Goal: Task Accomplishment & Management: Use online tool/utility

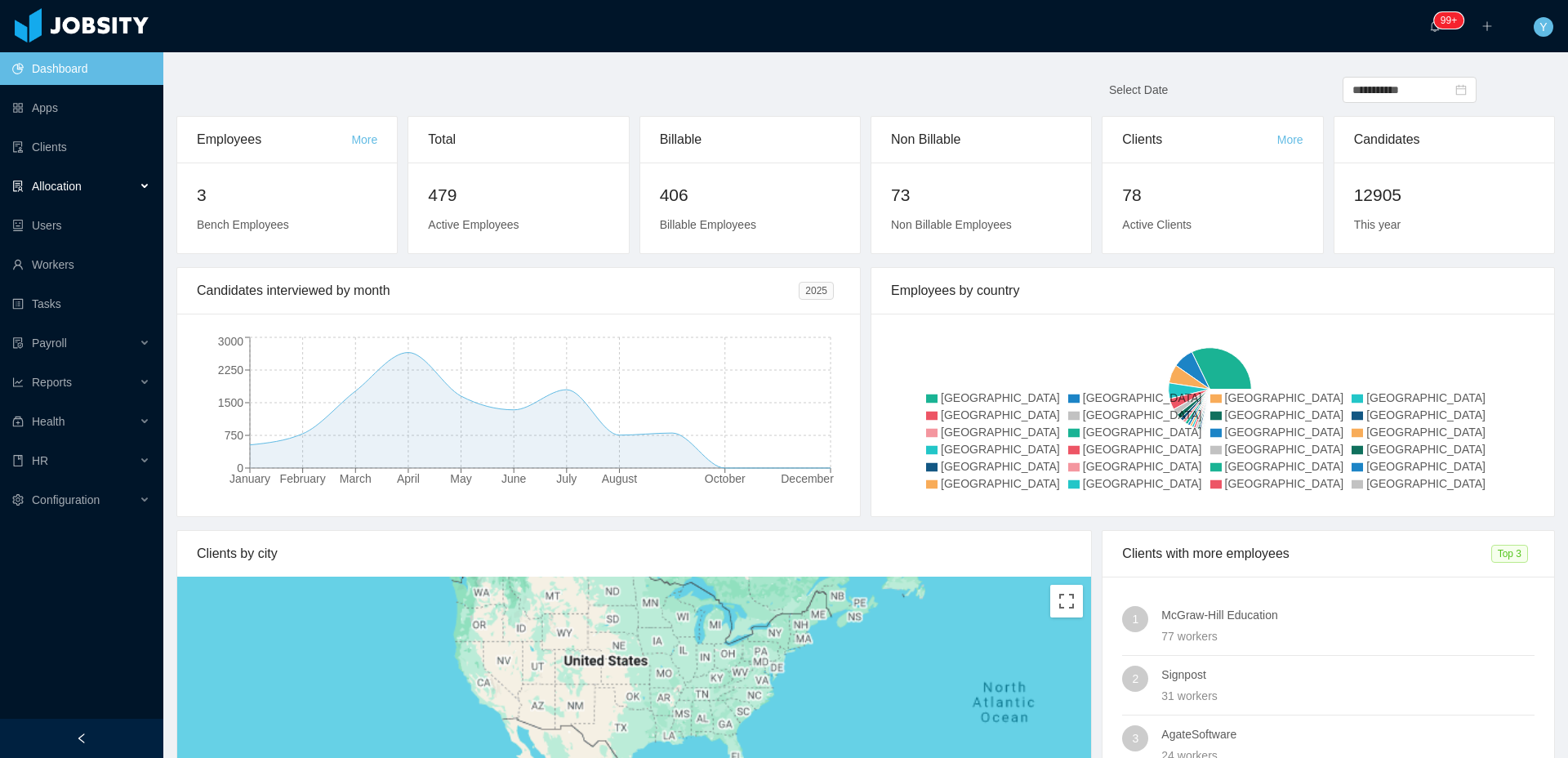
click at [80, 200] on div "Allocation" at bounding box center [82, 185] width 163 height 32
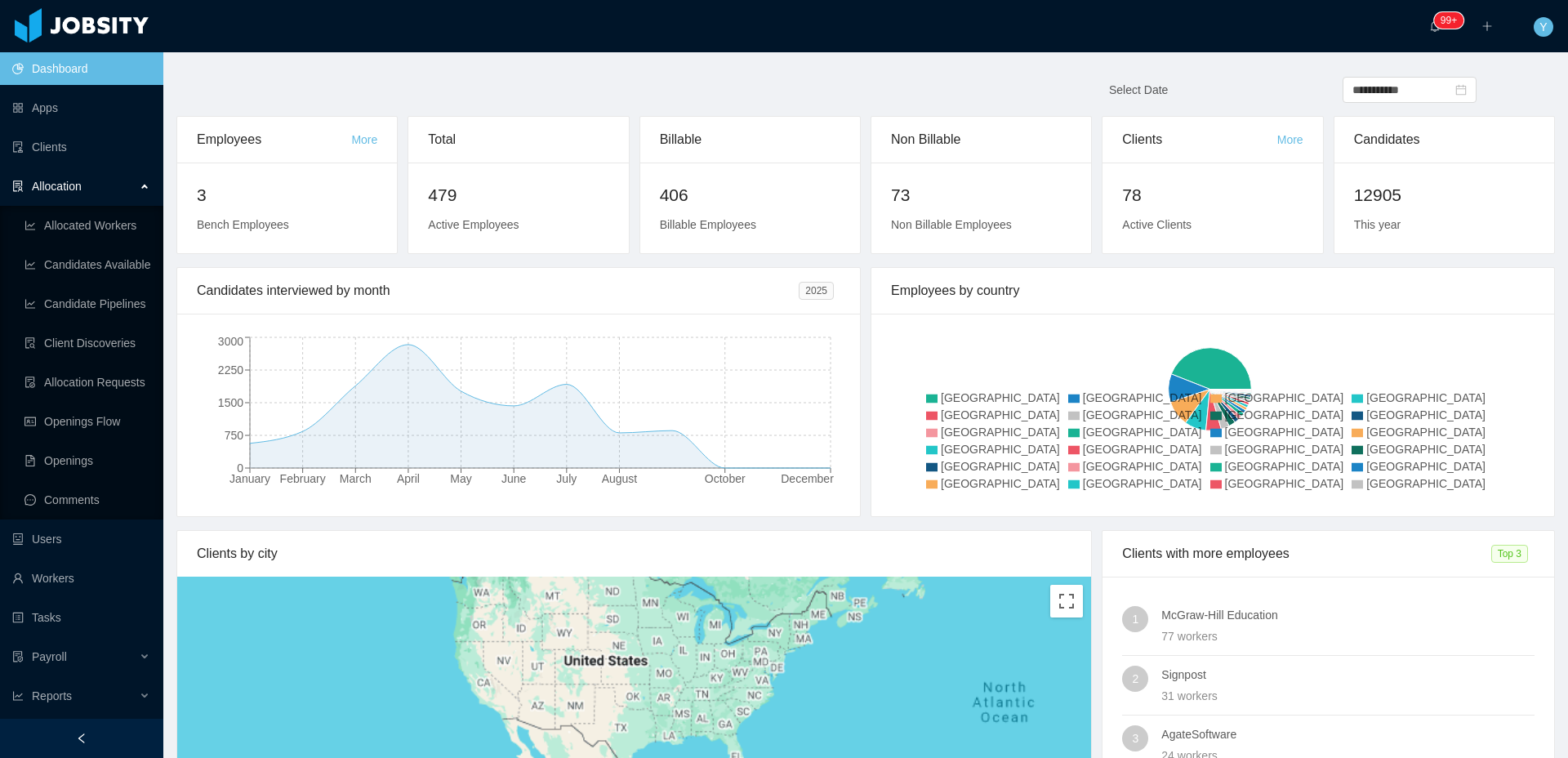
click at [104, 438] on ul "Allocated Workers Candidates Available Candidate Pipelines Client Discoveries A…" at bounding box center [82, 362] width 163 height 314
click at [108, 434] on link "Openings Flow" at bounding box center [87, 421] width 126 height 32
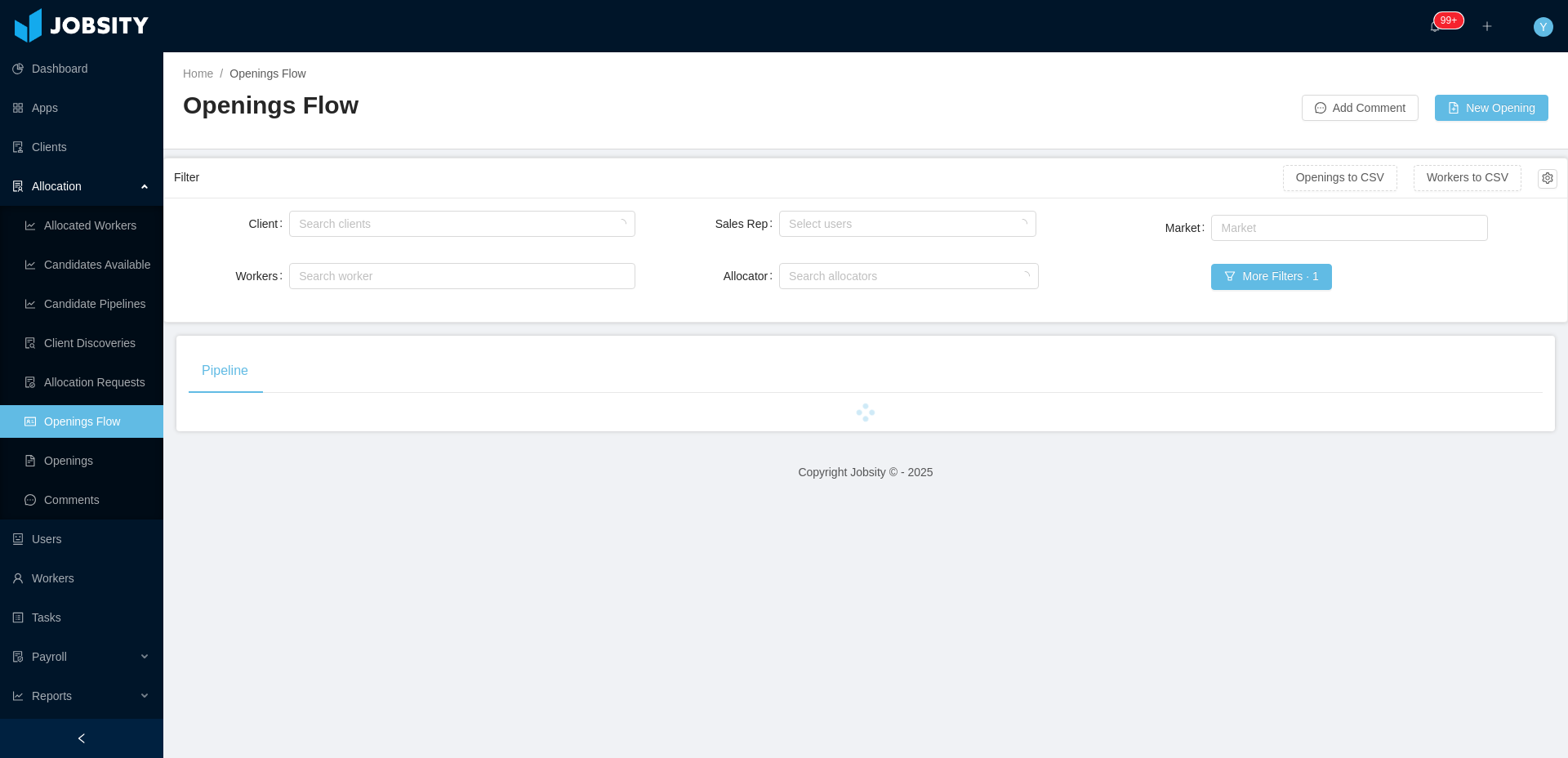
click at [424, 236] on div "Search clients" at bounding box center [461, 223] width 345 height 32
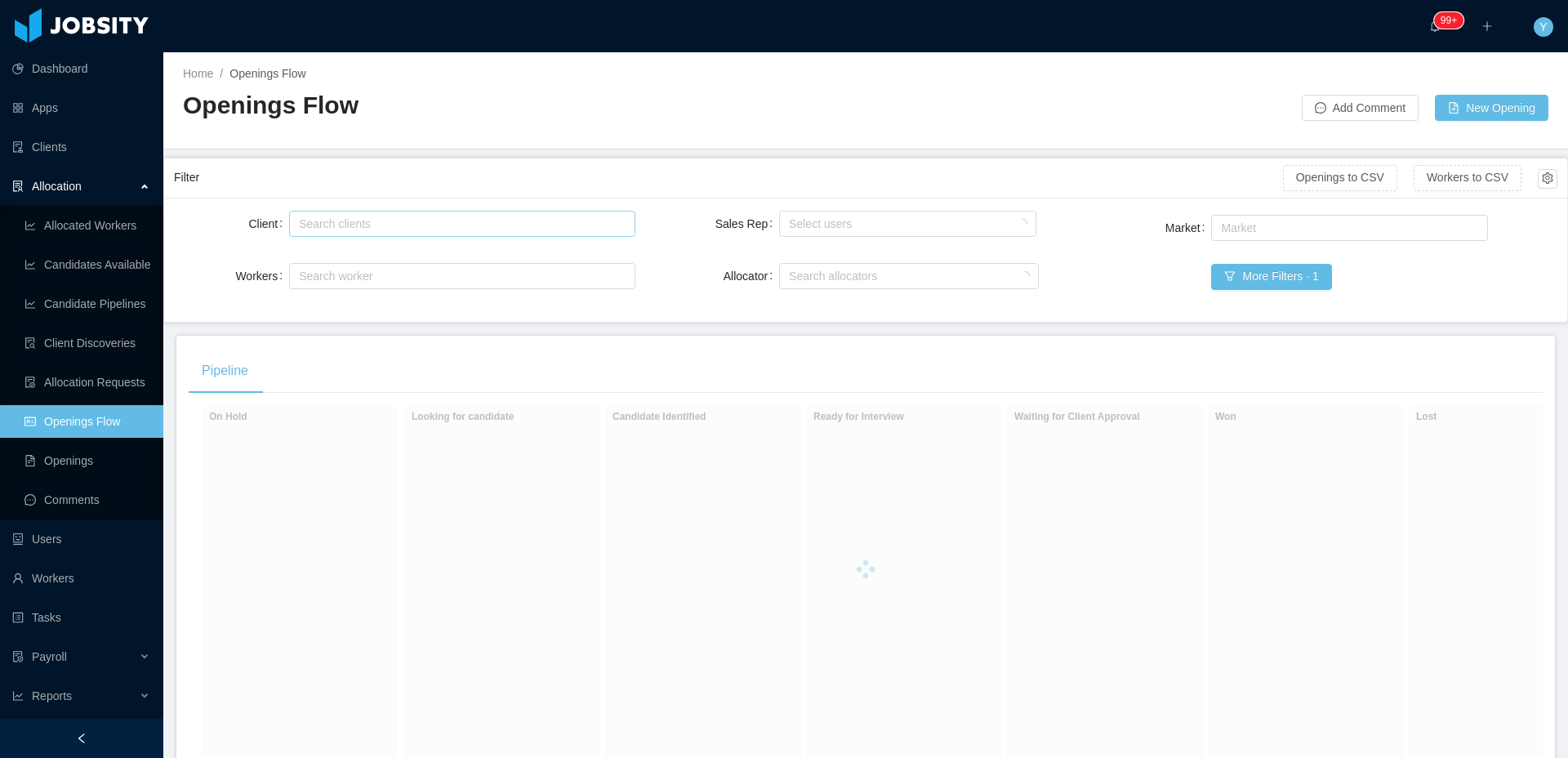
click at [447, 220] on div "Search clients" at bounding box center [458, 223] width 319 height 17
type input "******"
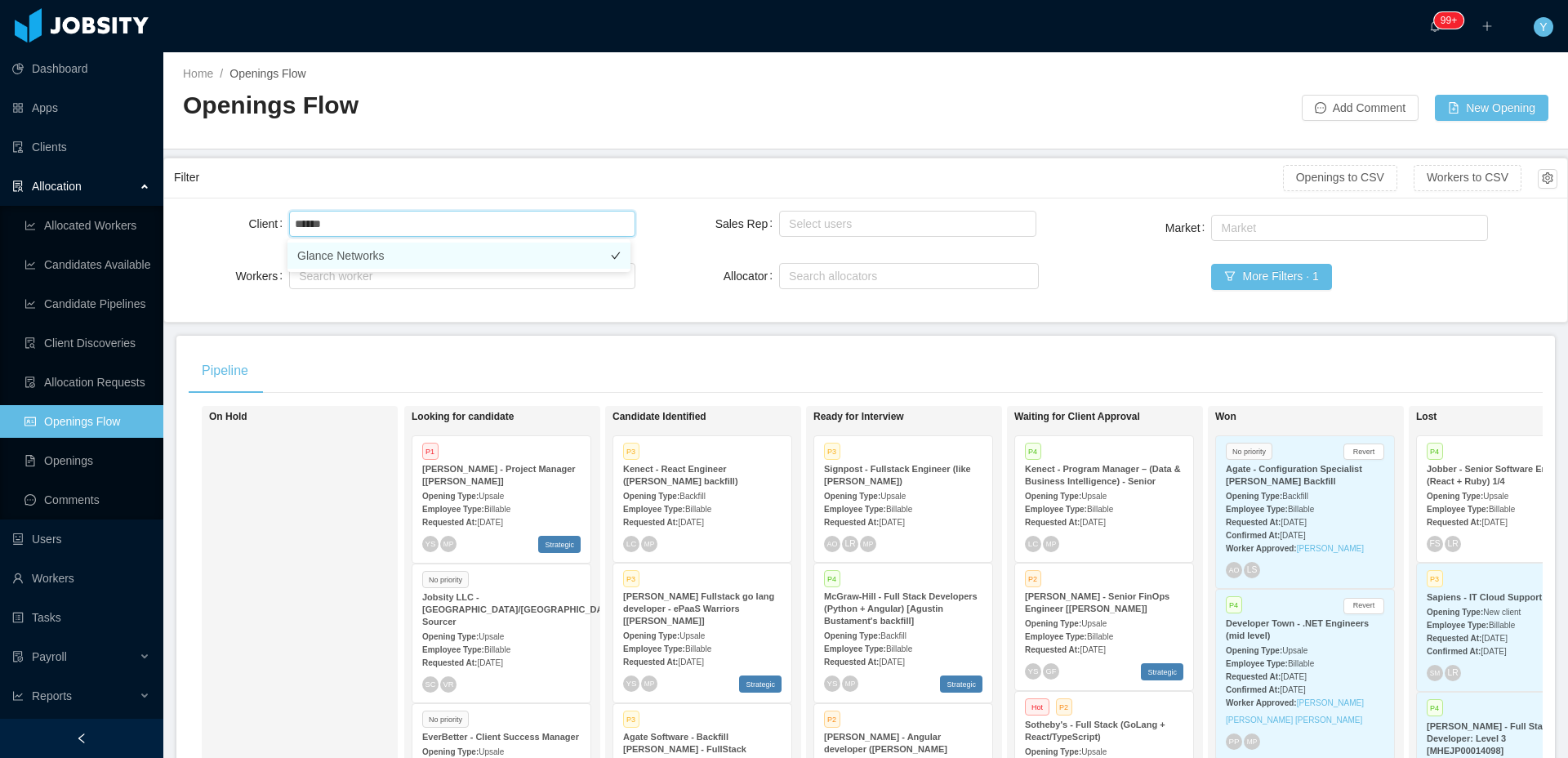
click at [428, 249] on li "Glance Networks" at bounding box center [459, 256] width 343 height 26
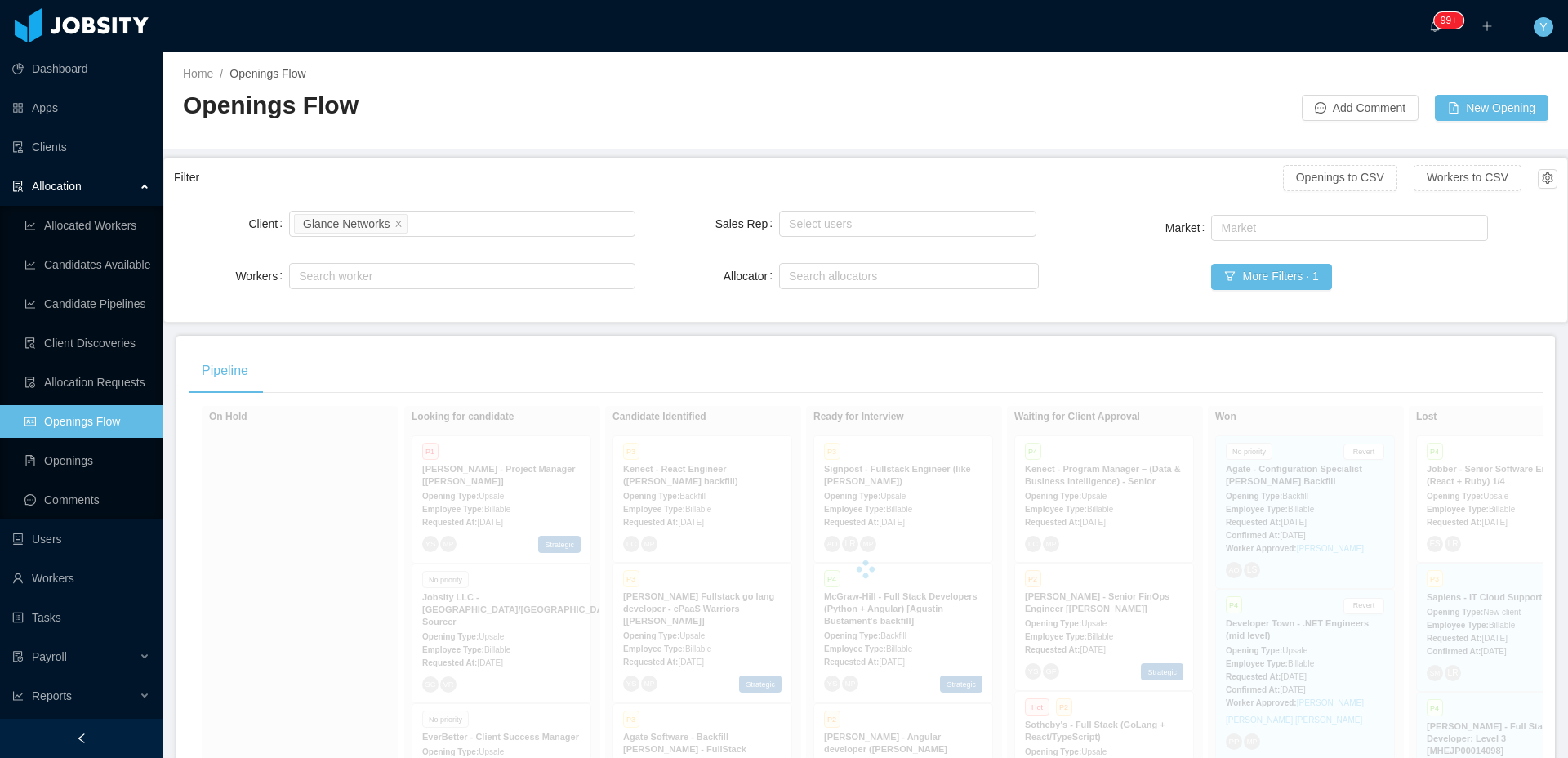
click at [582, 160] on div "Filter Openings to CSV Workers to CSV" at bounding box center [865, 177] width 1384 height 40
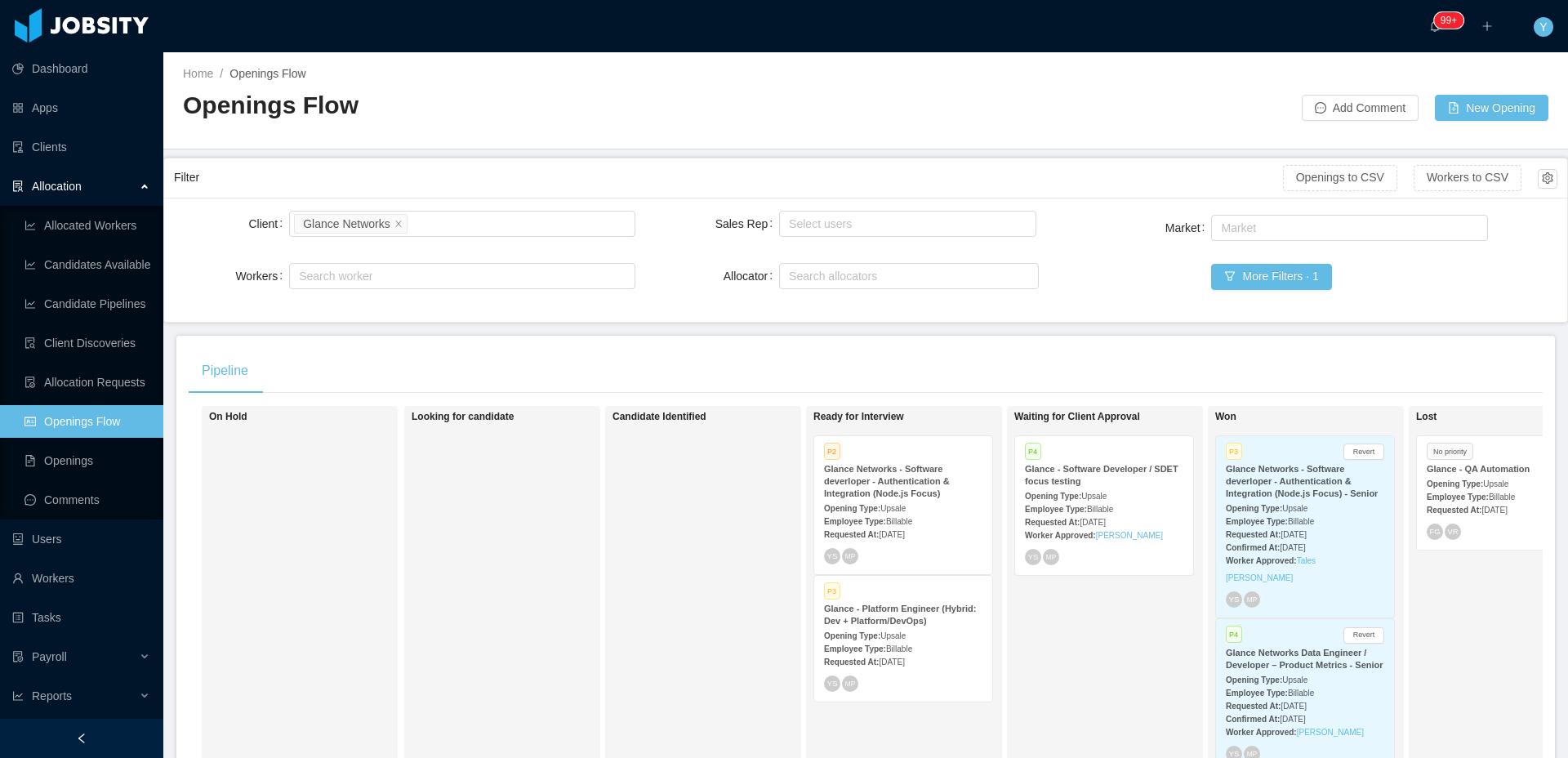
click at [1082, 502] on div "Employee Type: Billable" at bounding box center [1104, 509] width 158 height 18
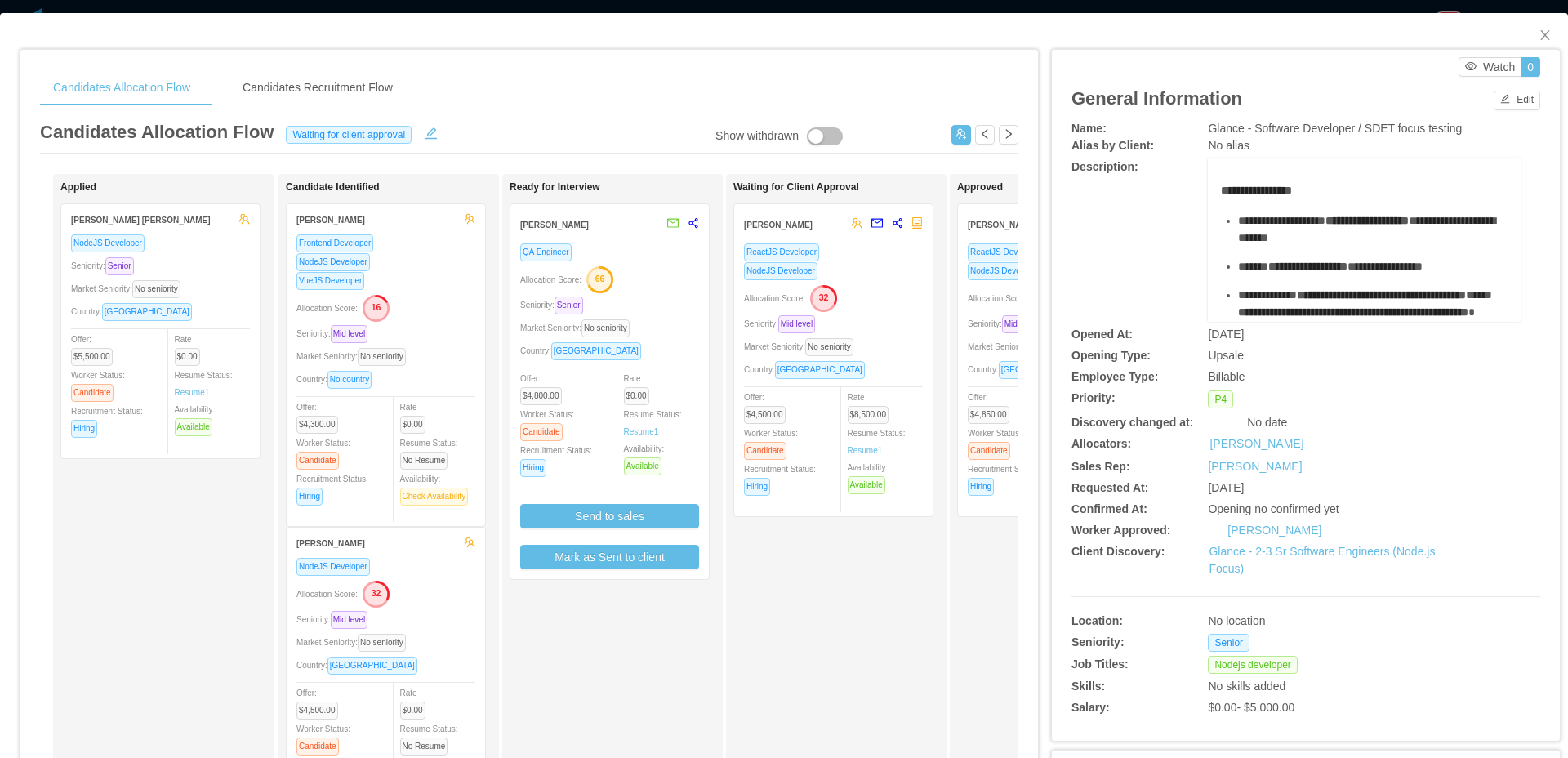
click at [1009, 339] on div "Market Seniority: No seniority" at bounding box center [1058, 346] width 179 height 18
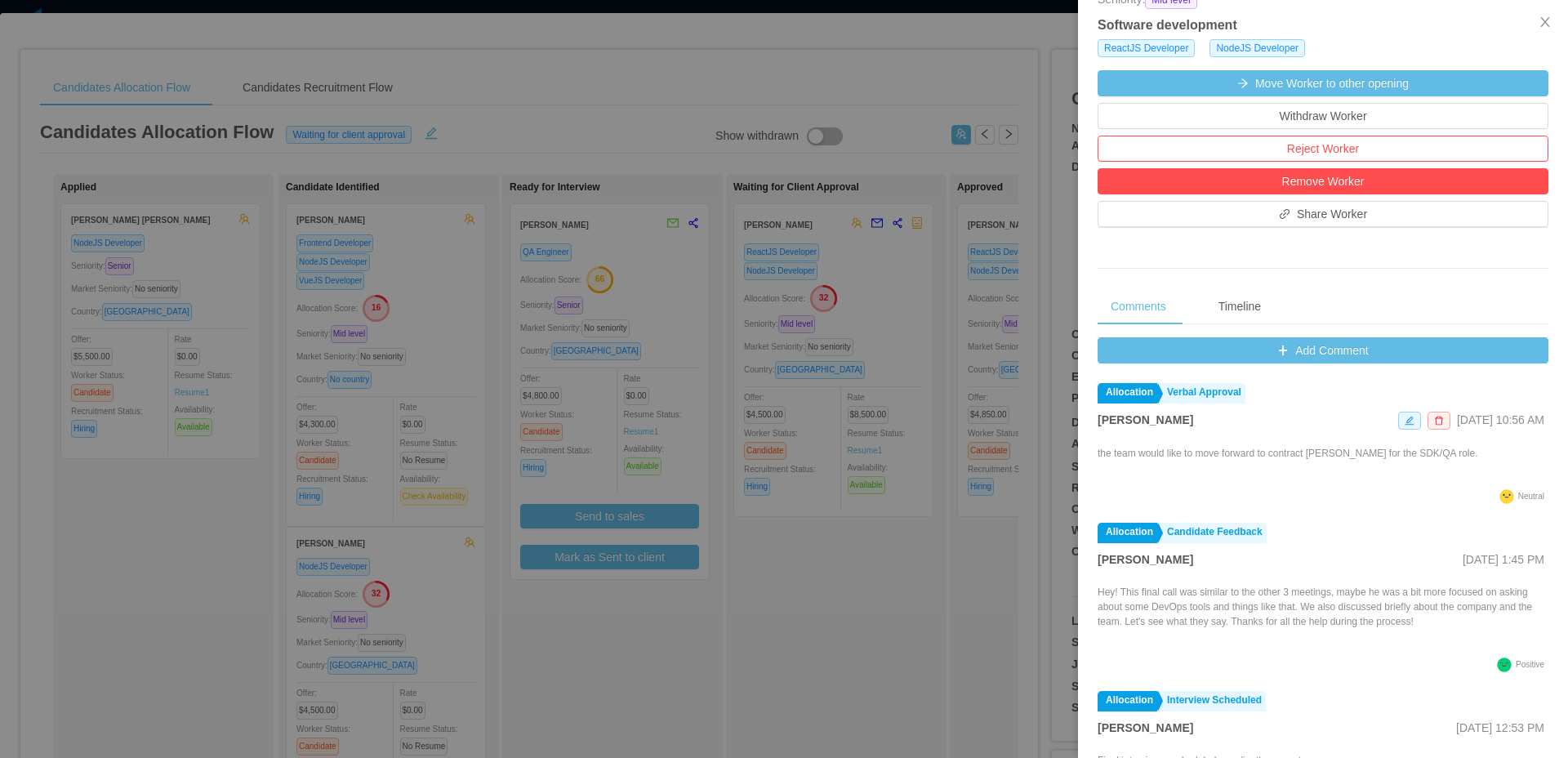
scroll to position [486, 0]
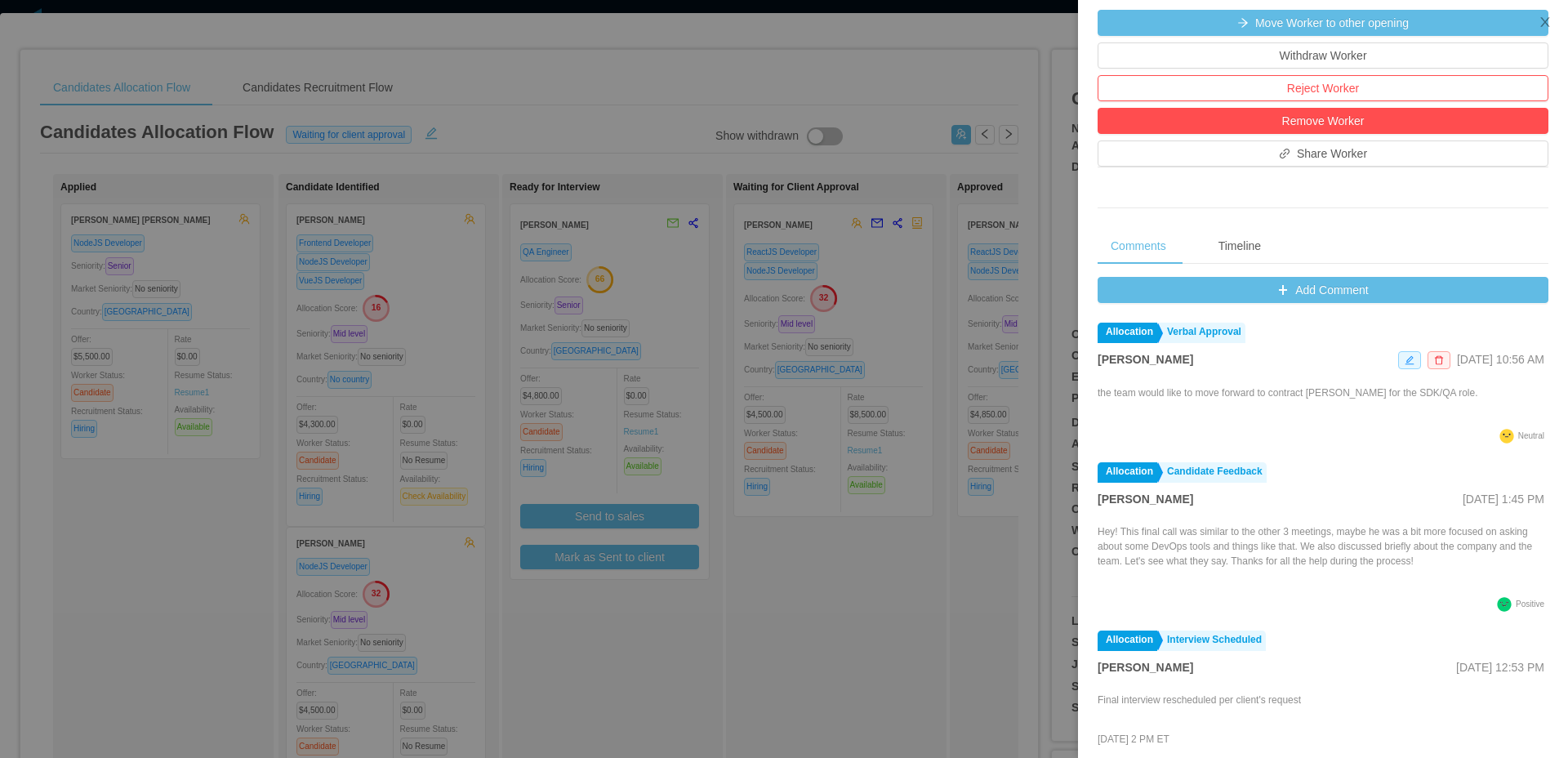
click at [1364, 278] on div "Comments Timeline Add Comment Allocation Verbal Approval [PERSON_NAME] [DATE] 1…" at bounding box center [1322, 516] width 451 height 578
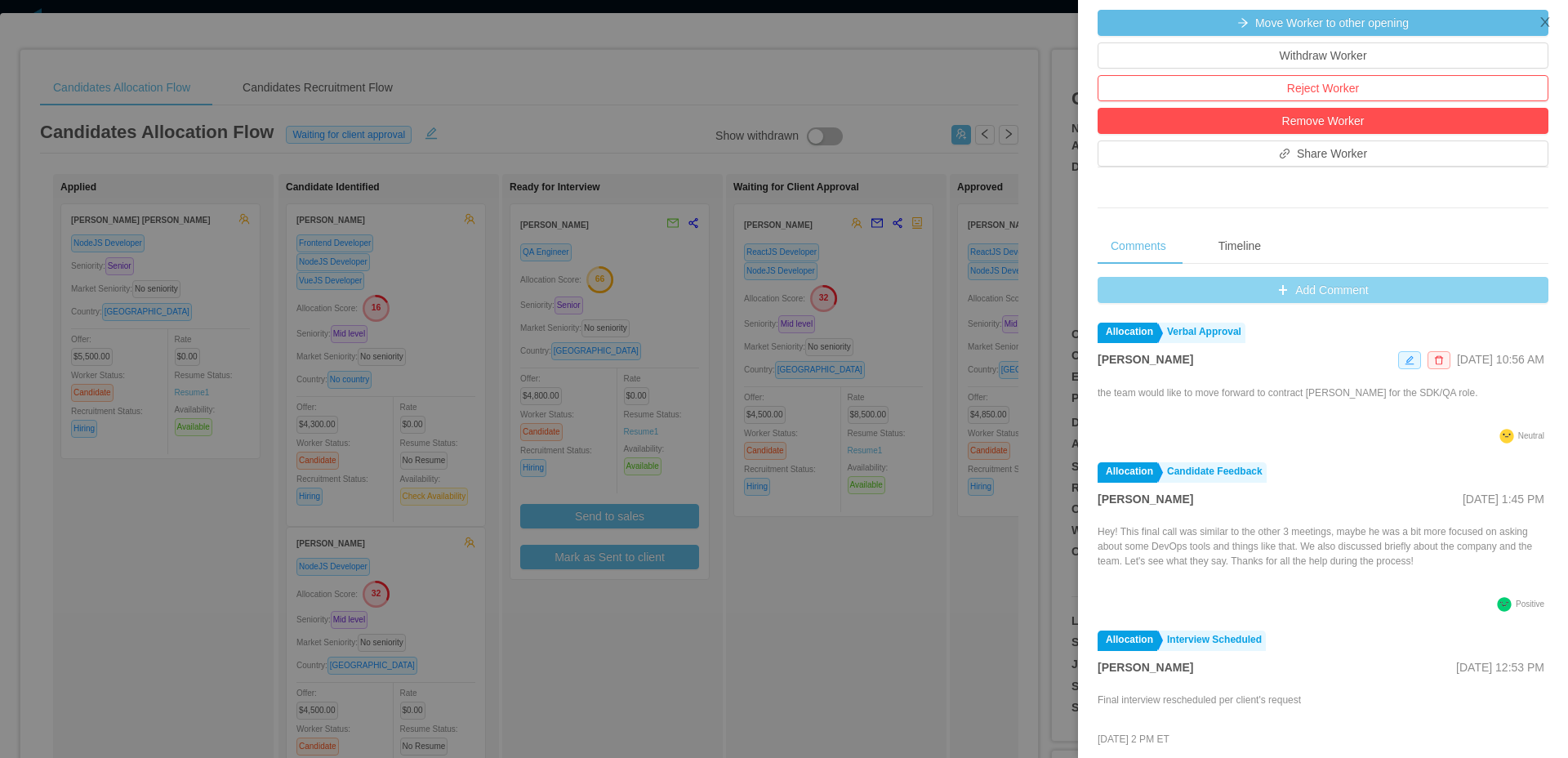
click at [1348, 288] on button "Add Comment" at bounding box center [1322, 290] width 451 height 26
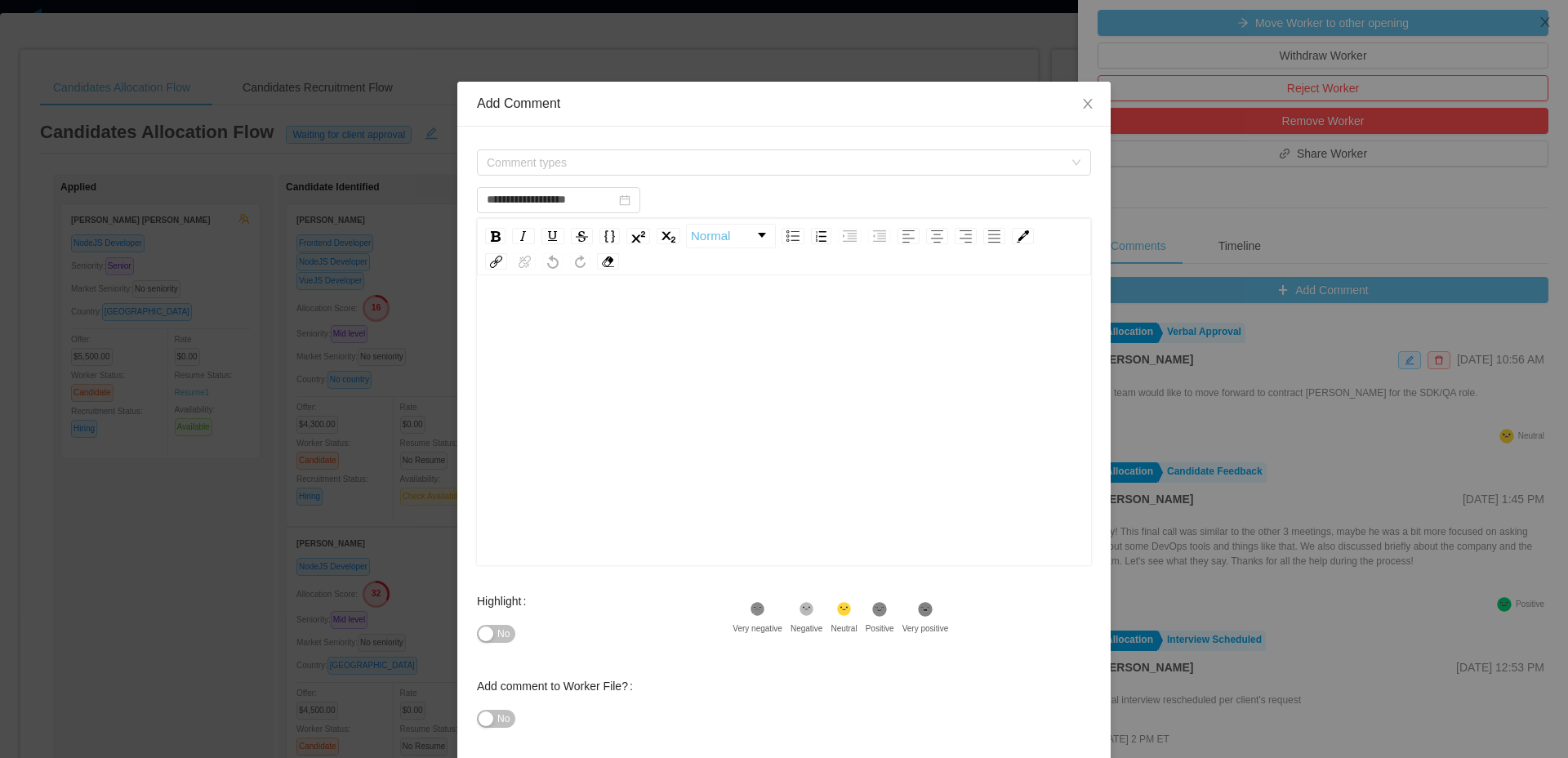
click at [783, 146] on div "Comment types" at bounding box center [784, 162] width 614 height 32
click at [773, 152] on span "Comment types" at bounding box center [778, 162] width 584 height 25
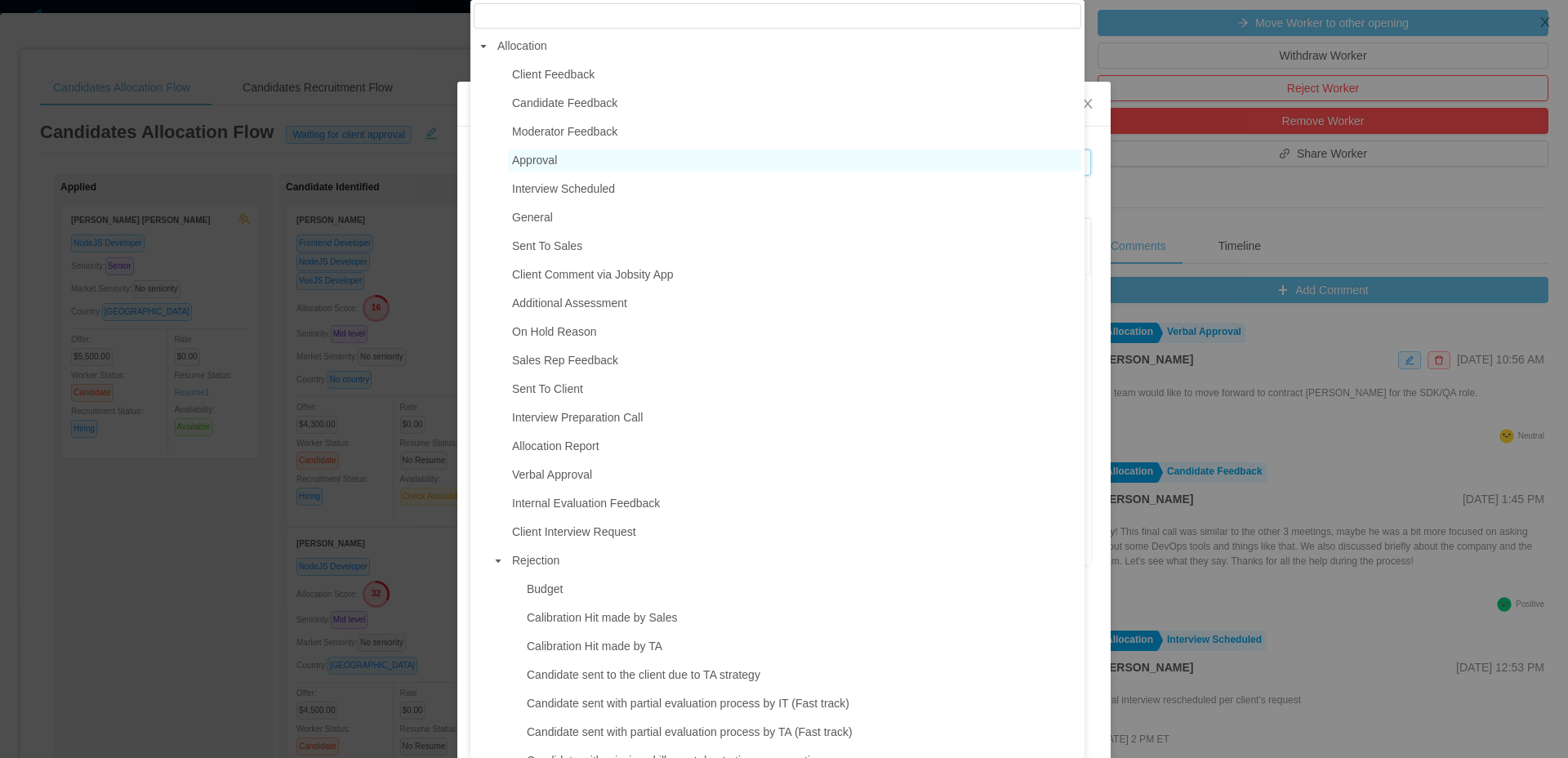
click at [563, 168] on span "Approval" at bounding box center [794, 160] width 574 height 22
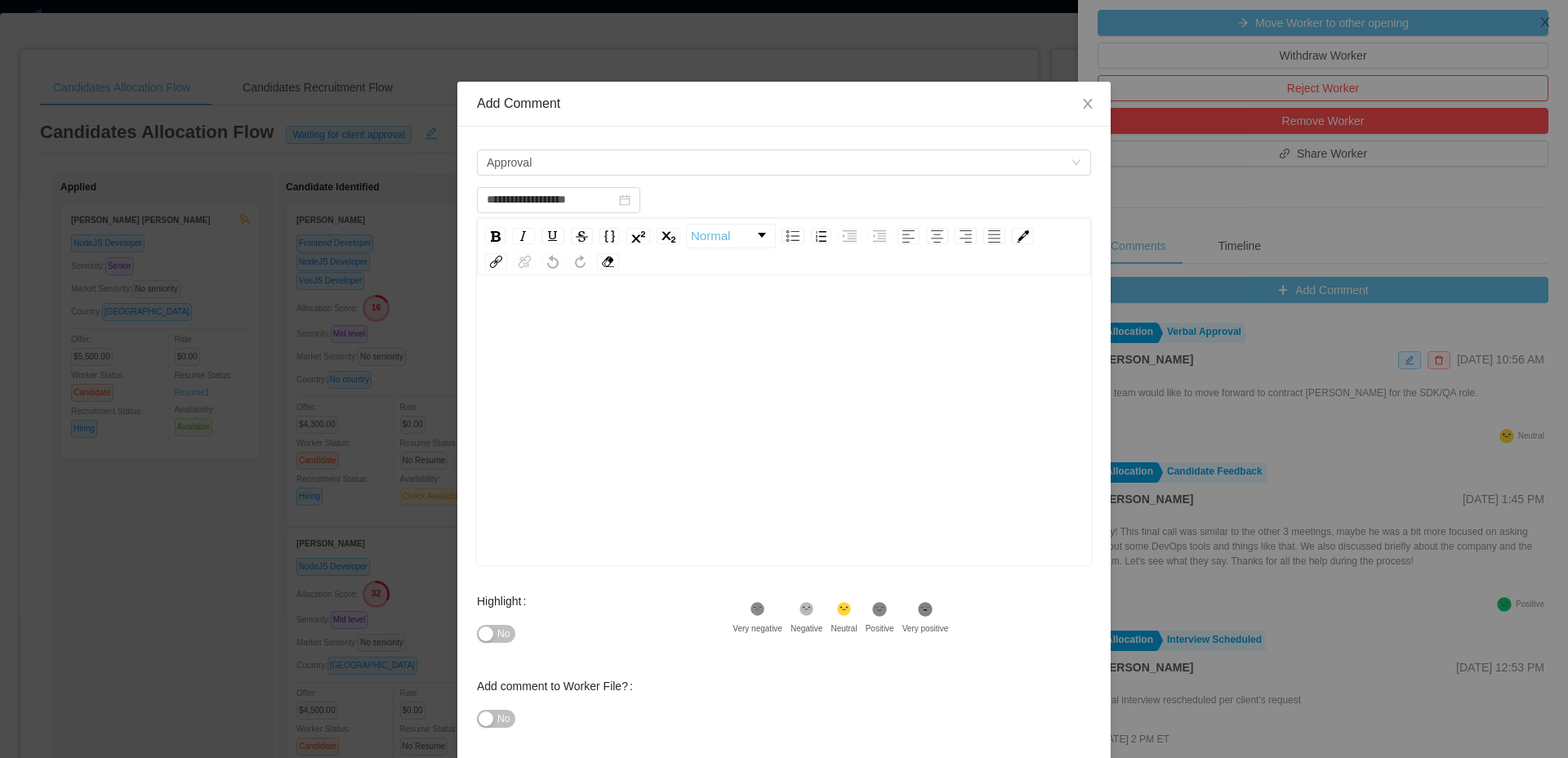
click at [622, 369] on div "rdw-editor" at bounding box center [784, 445] width 589 height 285
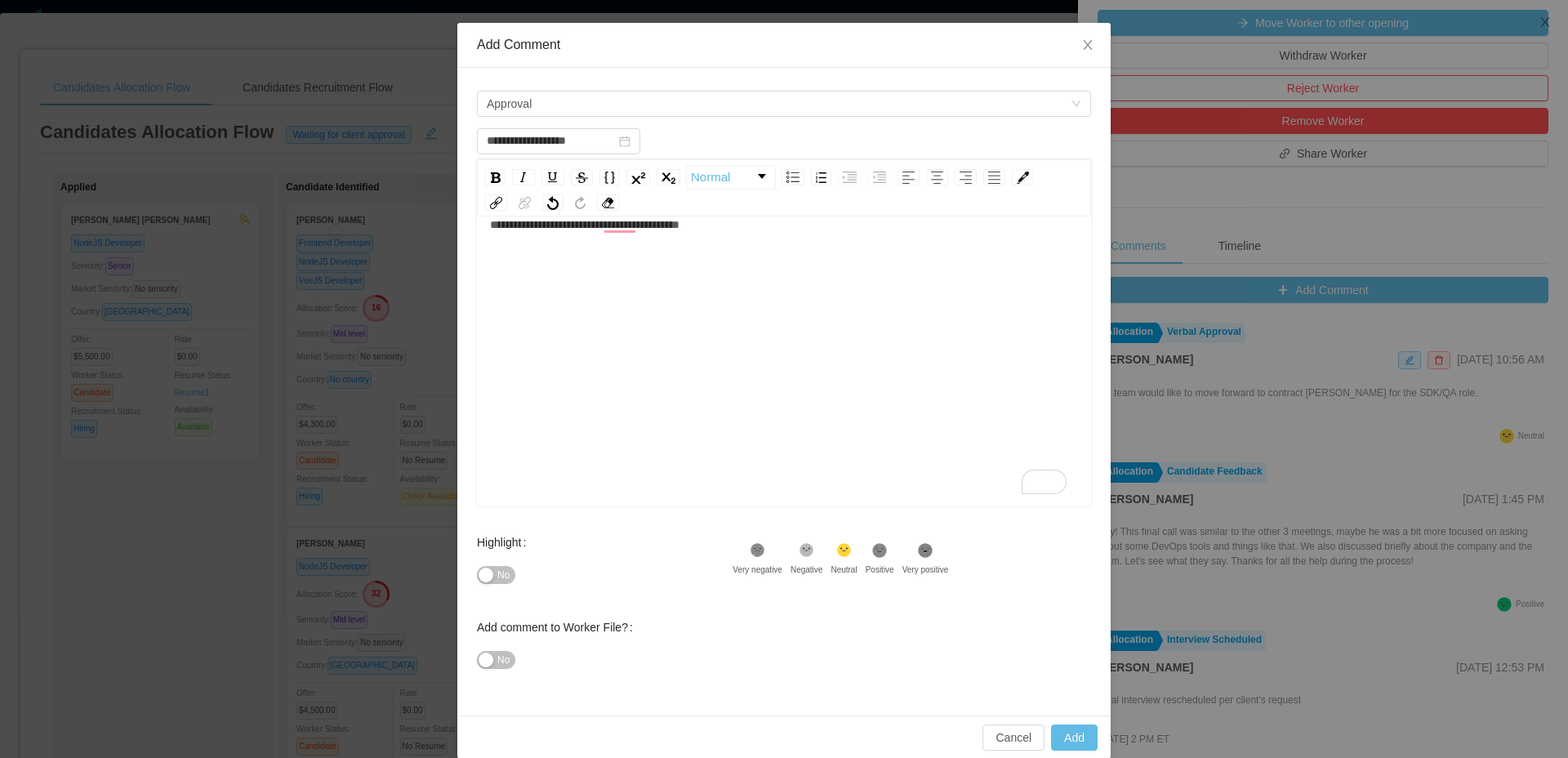
scroll to position [79, 0]
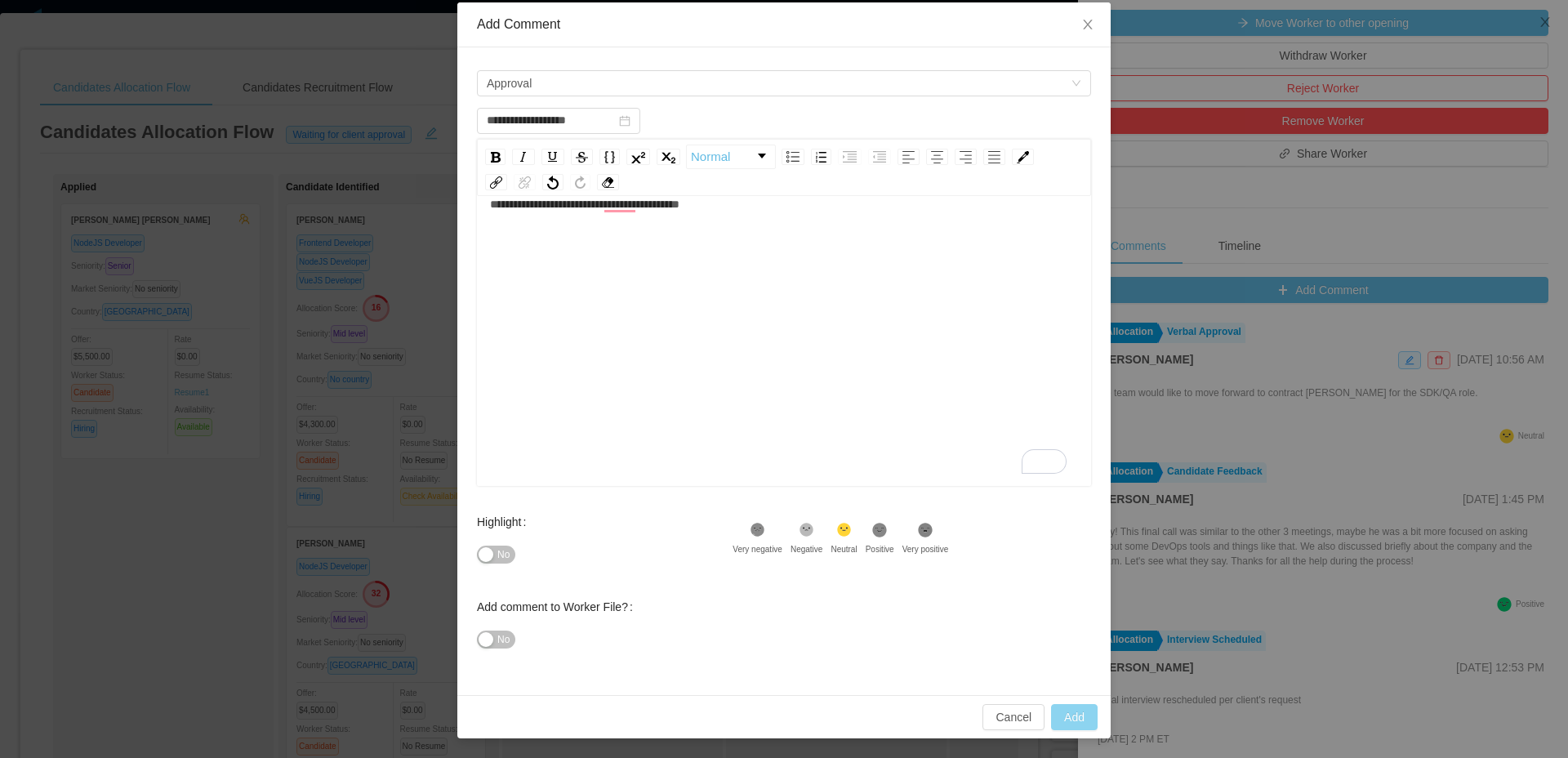
click at [1076, 722] on button "Add" at bounding box center [1073, 717] width 47 height 26
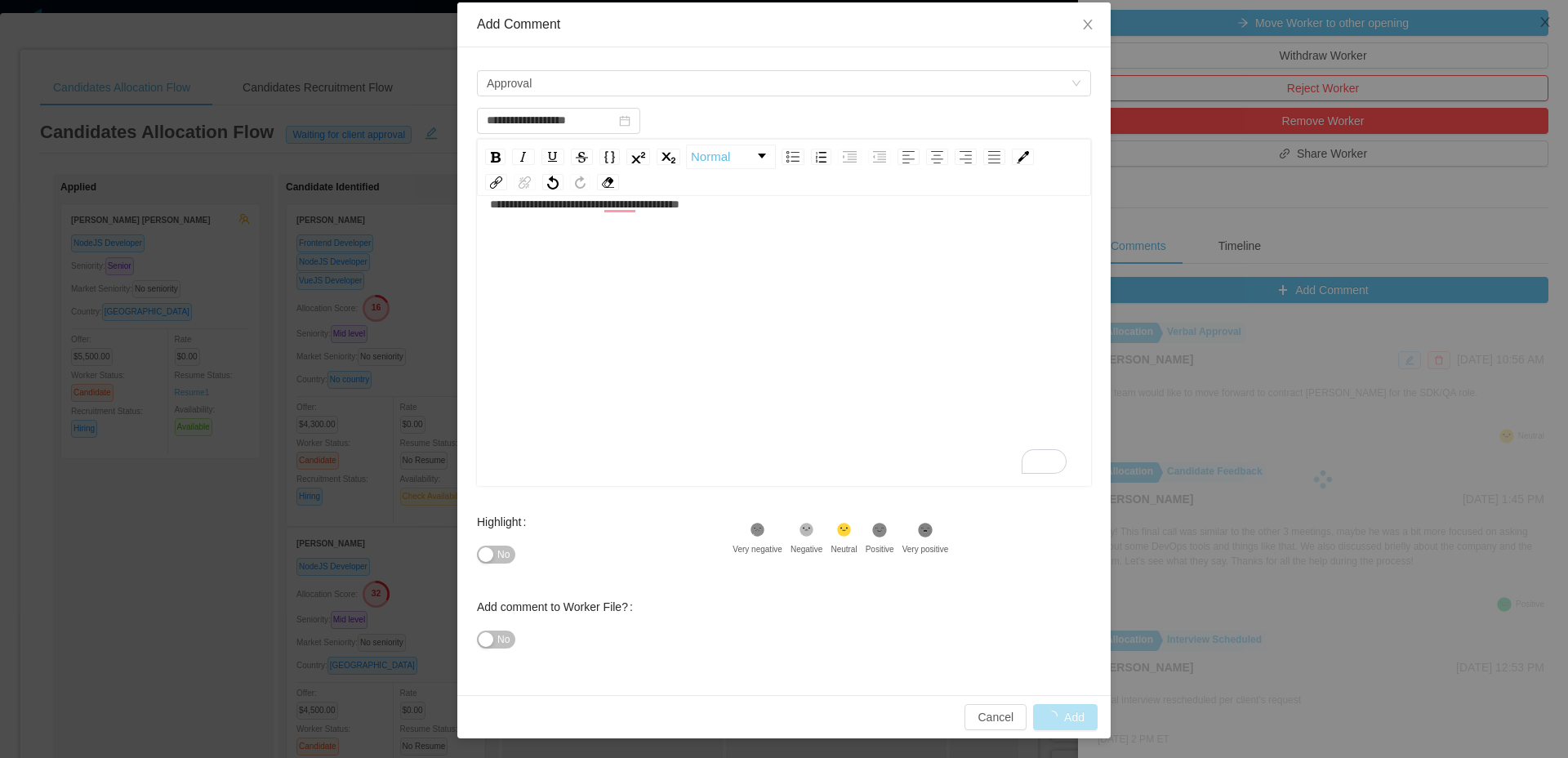
type input "**********"
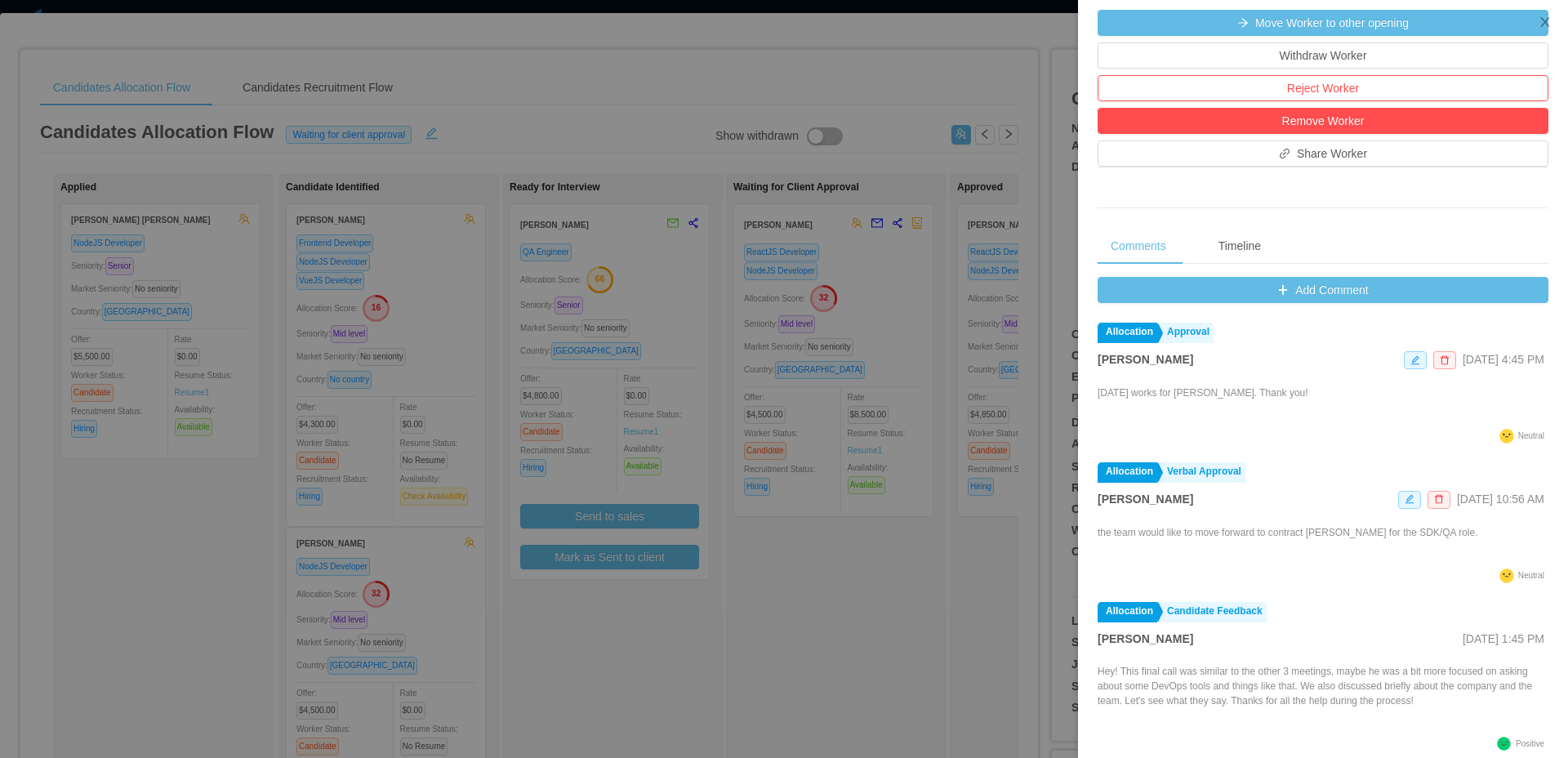
click at [913, 102] on div at bounding box center [784, 379] width 1568 height 758
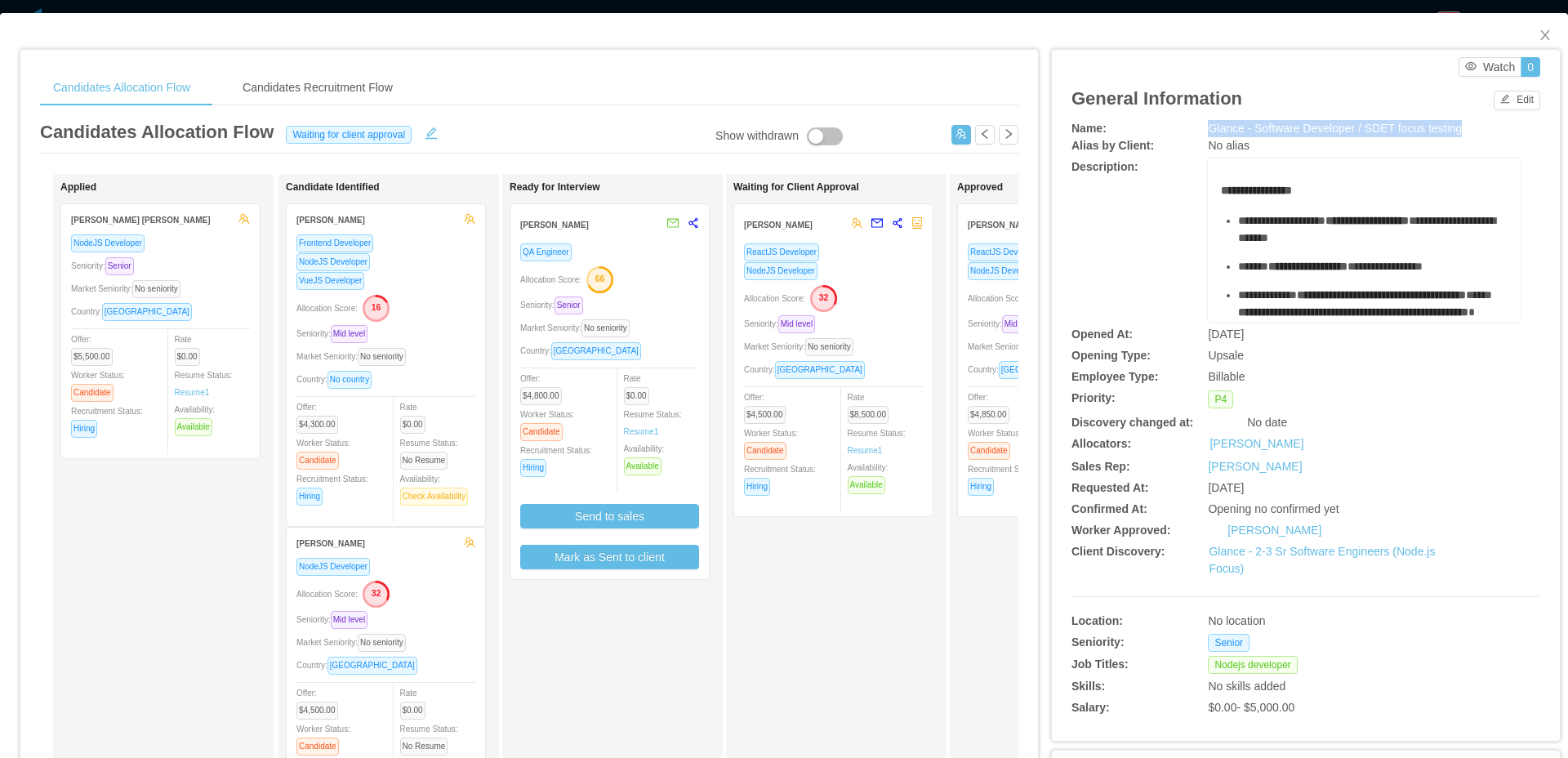
drag, startPoint x: 1412, startPoint y: 125, endPoint x: 1200, endPoint y: 132, distance: 212.1
click at [1208, 132] on div "Glance - Software Developer / SDET focus testing" at bounding box center [1364, 129] width 313 height 18
copy span "Glance - Software Developer / SDET focus testing"
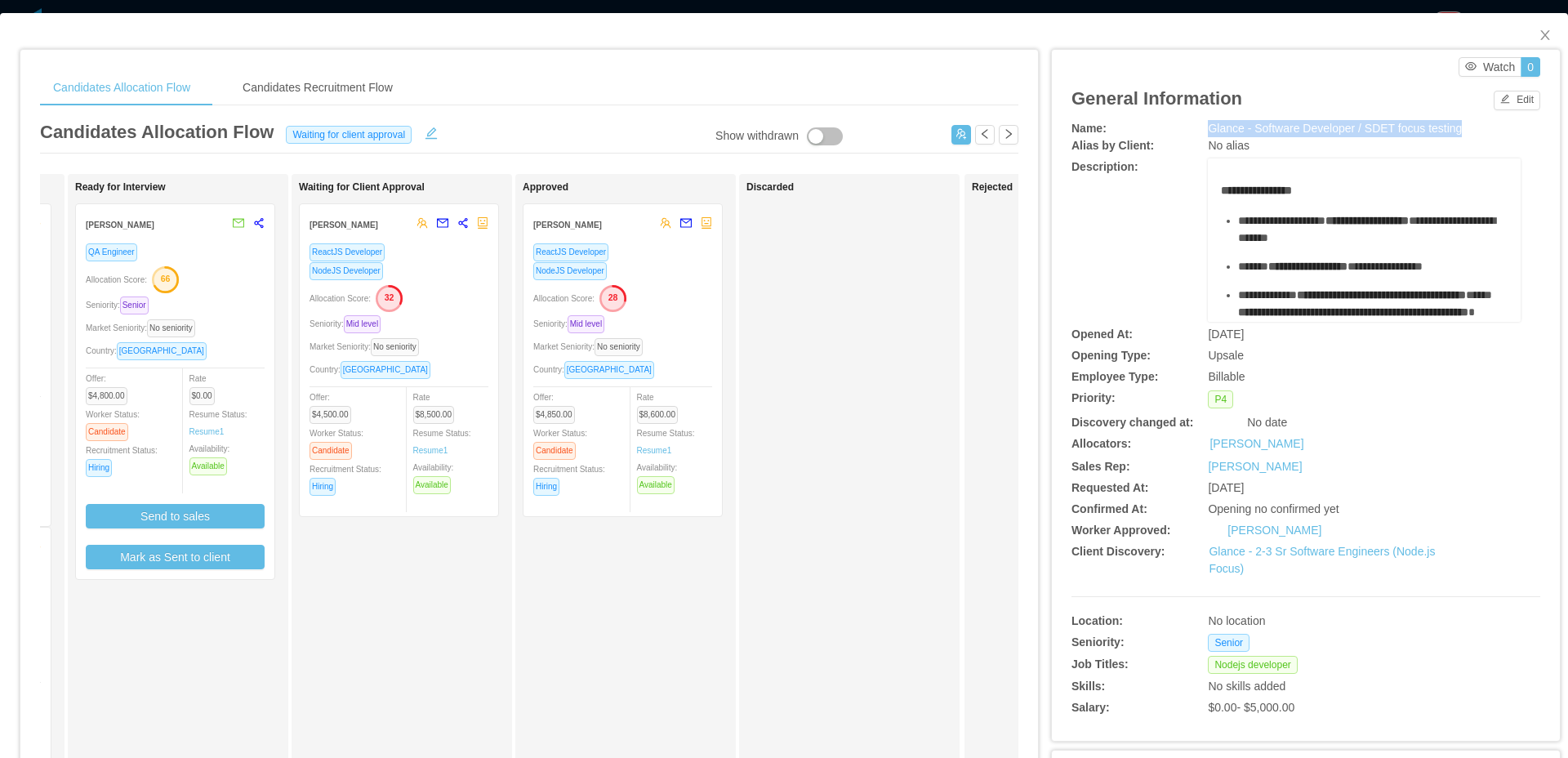
scroll to position [0, 437]
click at [621, 258] on div "ReactJS Developer" at bounding box center [620, 251] width 179 height 18
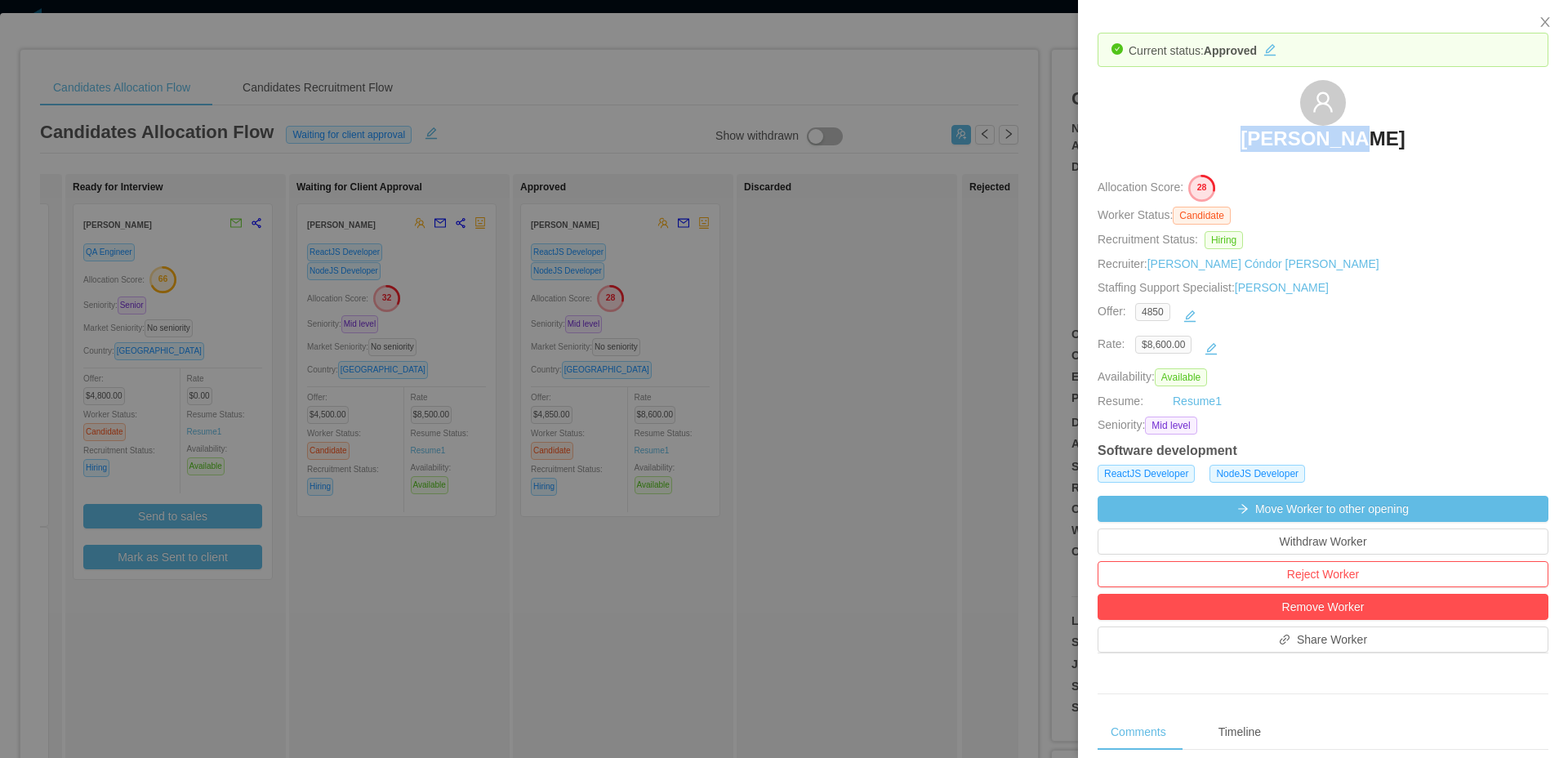
drag, startPoint x: 1368, startPoint y: 132, endPoint x: 1272, endPoint y: 145, distance: 96.9
click at [1272, 145] on div "[PERSON_NAME]" at bounding box center [1322, 120] width 451 height 82
copy h3 "[PERSON_NAME]"
click at [908, 225] on div at bounding box center [784, 379] width 1568 height 758
